Goal: Information Seeking & Learning: Learn about a topic

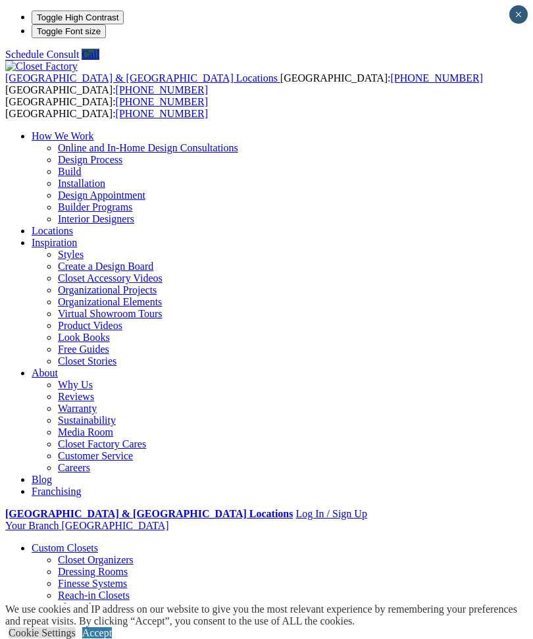
click at [0, 0] on div at bounding box center [0, 0] width 0 height 0
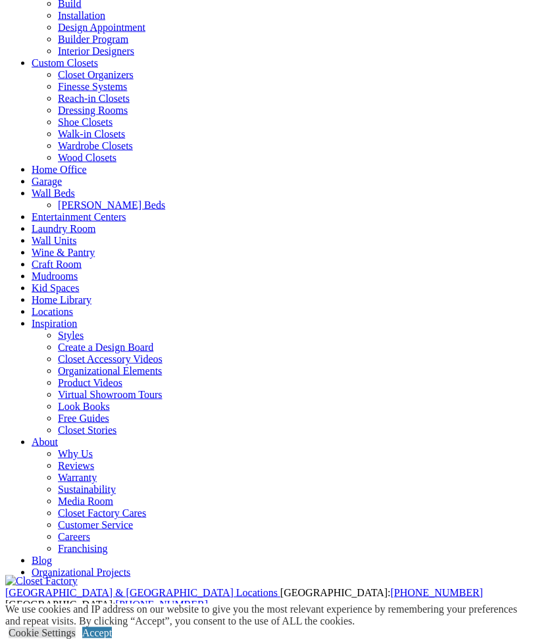
scroll to position [124, 0]
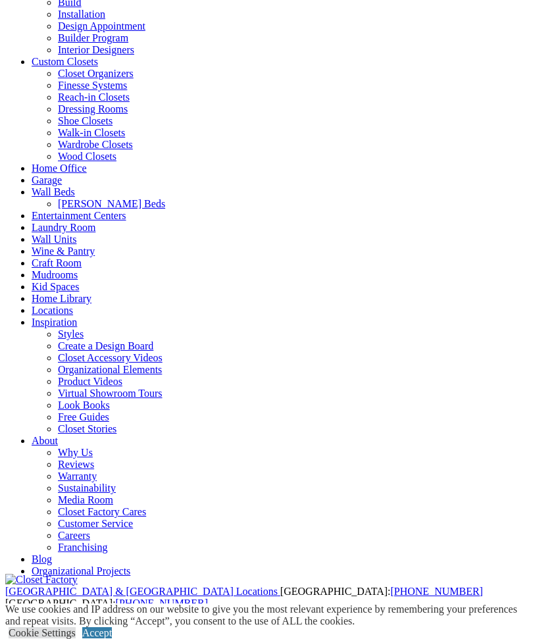
click at [94, 566] on link "Organizational Projects" at bounding box center [81, 571] width 99 height 11
click at [86, 566] on link "Organizational Projects" at bounding box center [81, 571] width 99 height 11
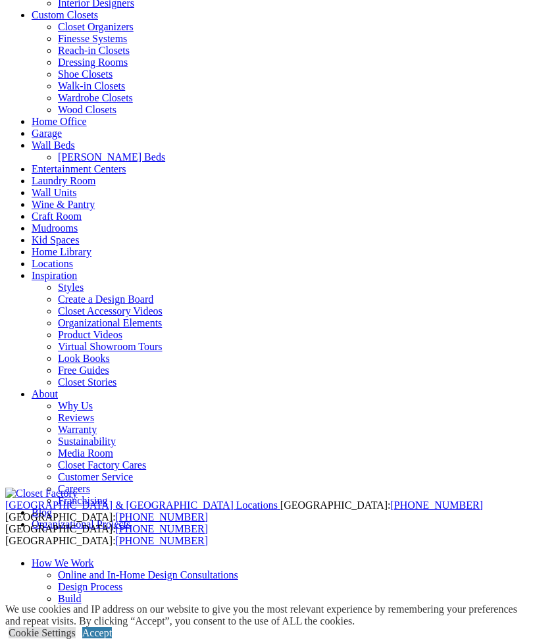
click at [67, 628] on link "Cookie Settings" at bounding box center [42, 633] width 67 height 11
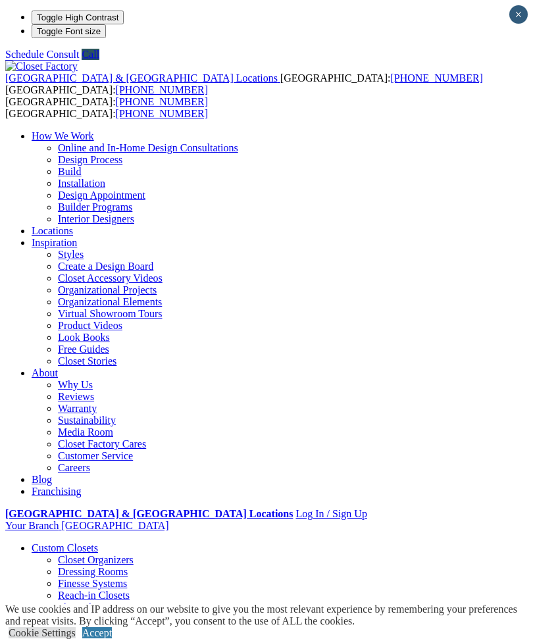
click at [68, 628] on link "Cookie Settings" at bounding box center [42, 633] width 67 height 11
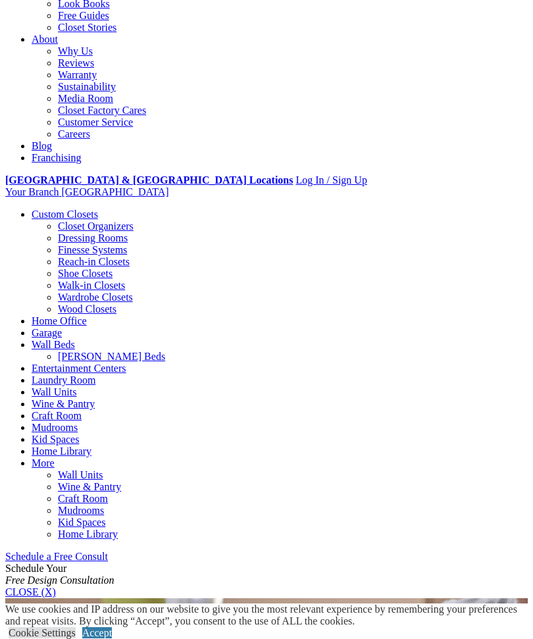
scroll to position [338, 0]
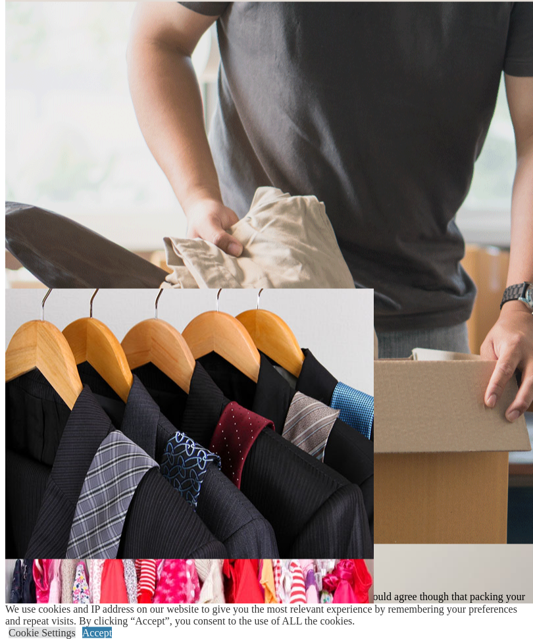
scroll to position [1274, 0]
